Goal: Task Accomplishment & Management: Use online tool/utility

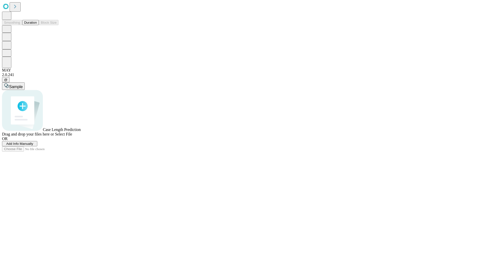
click at [33, 146] on span "Add Info Manually" at bounding box center [19, 144] width 27 height 4
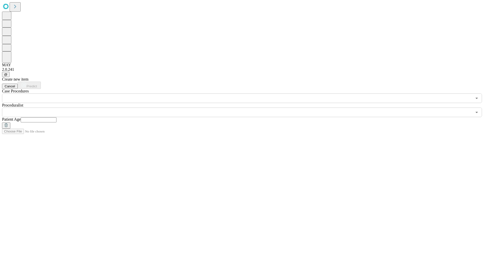
click at [57, 118] on input "text" at bounding box center [39, 120] width 36 height 5
type input "*"
click at [246, 108] on input "text" at bounding box center [237, 113] width 470 height 10
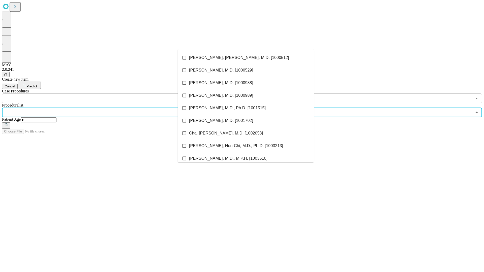
click at [246, 58] on li "[PERSON_NAME], [PERSON_NAME], M.D. [1000512]" at bounding box center [246, 57] width 136 height 13
